Goal: Navigation & Orientation: Find specific page/section

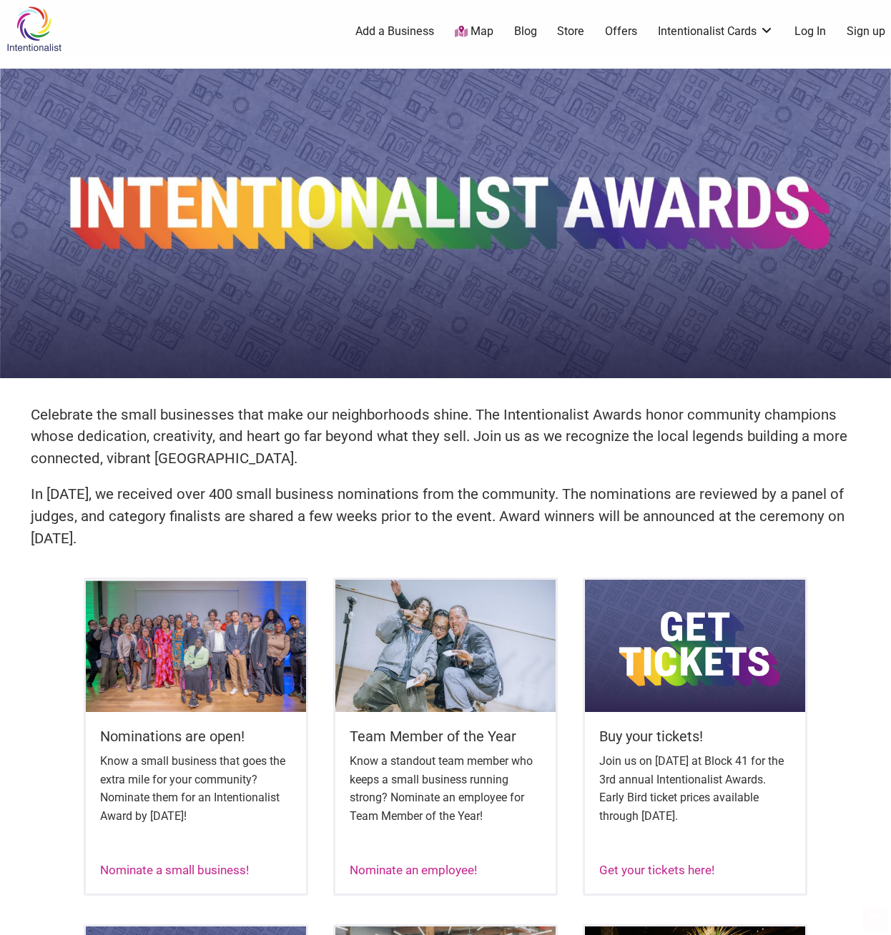
scroll to position [297, 0]
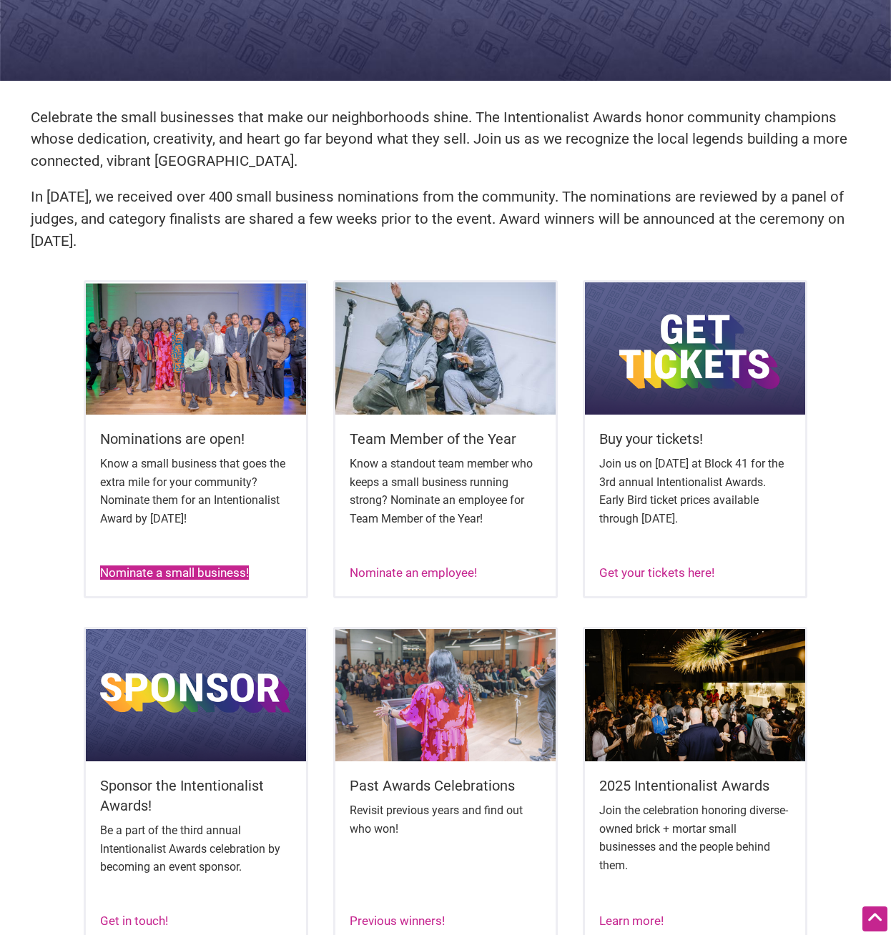
click at [219, 571] on link "Nominate a small business!" at bounding box center [174, 573] width 149 height 14
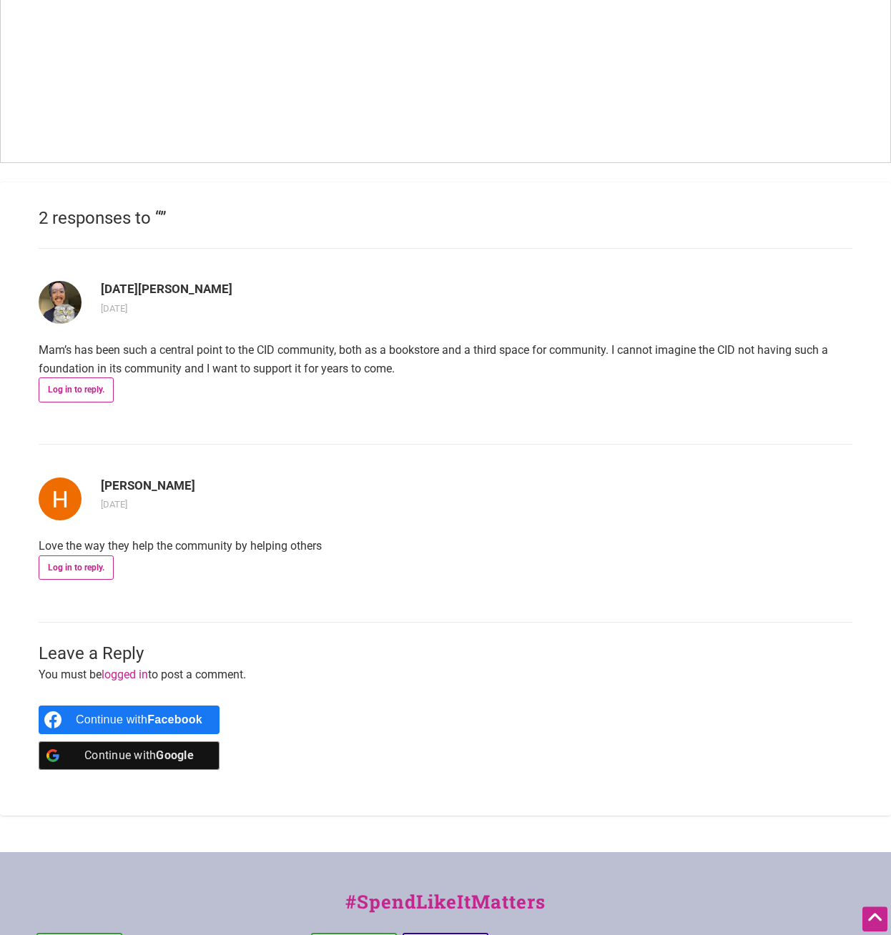
scroll to position [1190, 0]
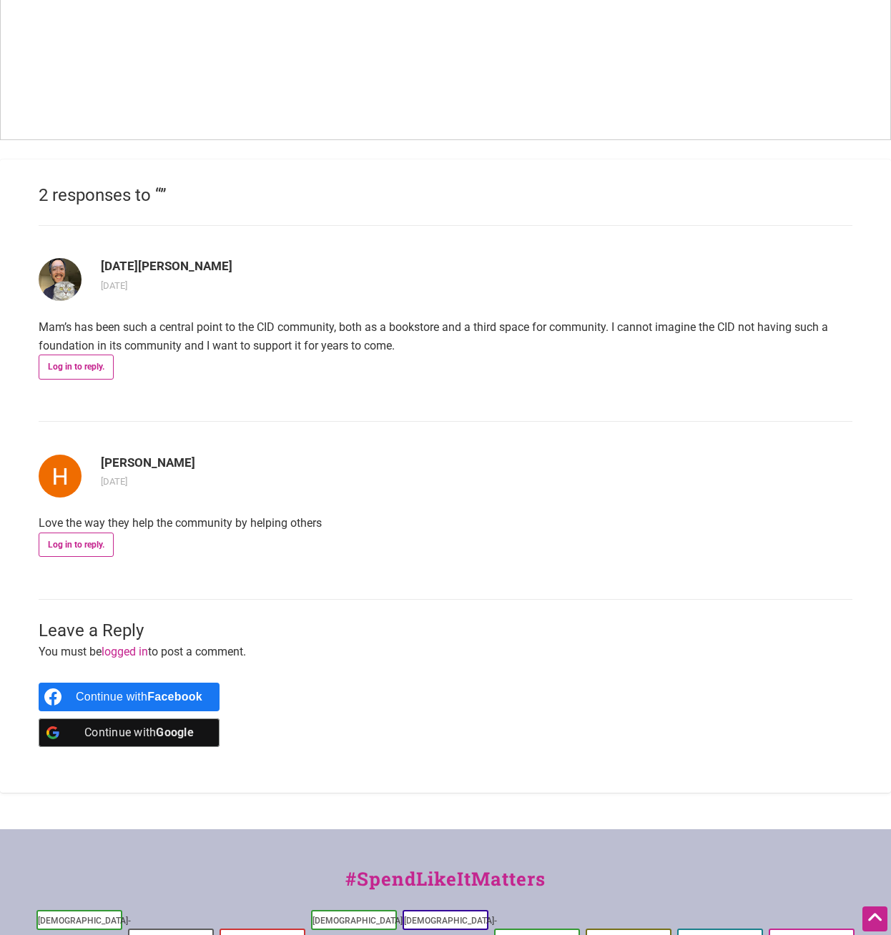
click at [45, 325] on p "Mam’s has been such a central point to the CID community, both as a bookstore a…" at bounding box center [446, 336] width 814 height 36
click at [317, 326] on p "Mam’s has been such a central point to the CID community, both as a bookstore a…" at bounding box center [446, 336] width 814 height 36
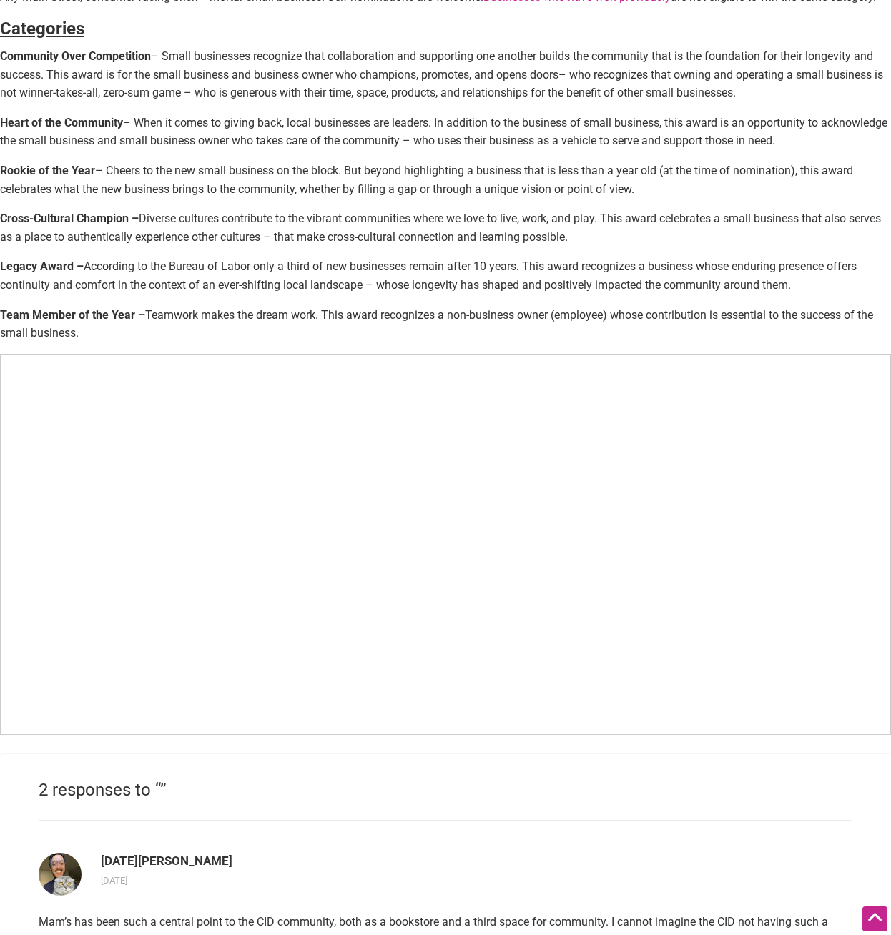
scroll to position [744, 0]
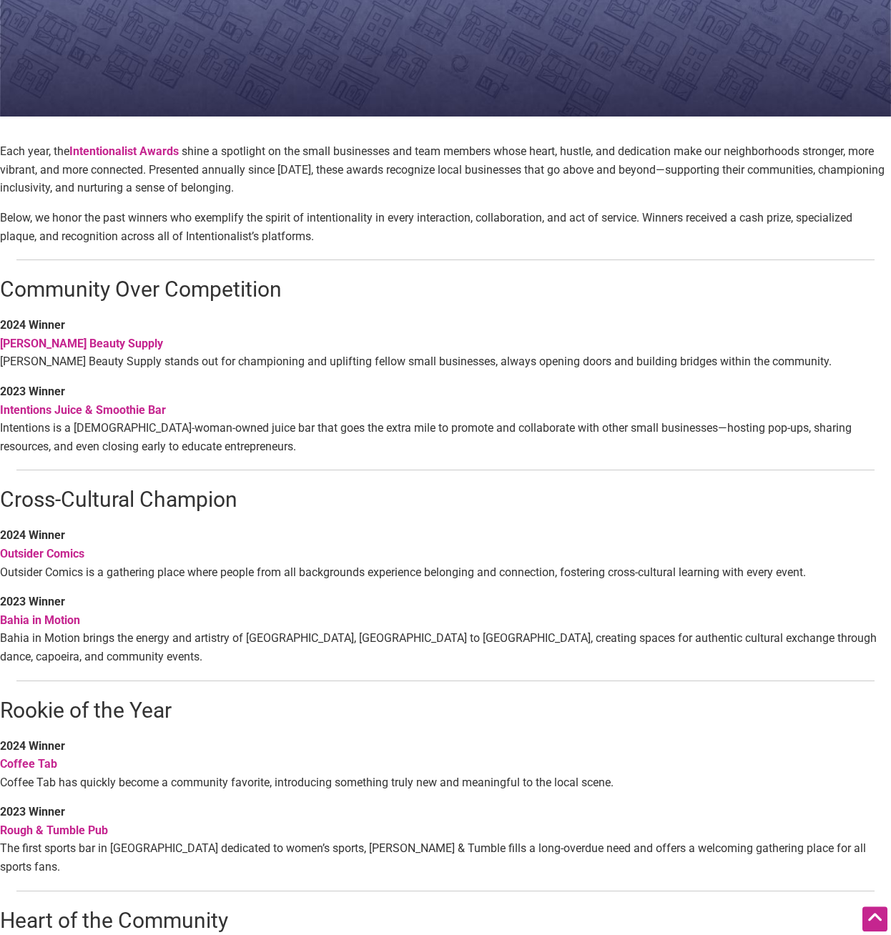
scroll to position [297, 0]
